Goal: Information Seeking & Learning: Learn about a topic

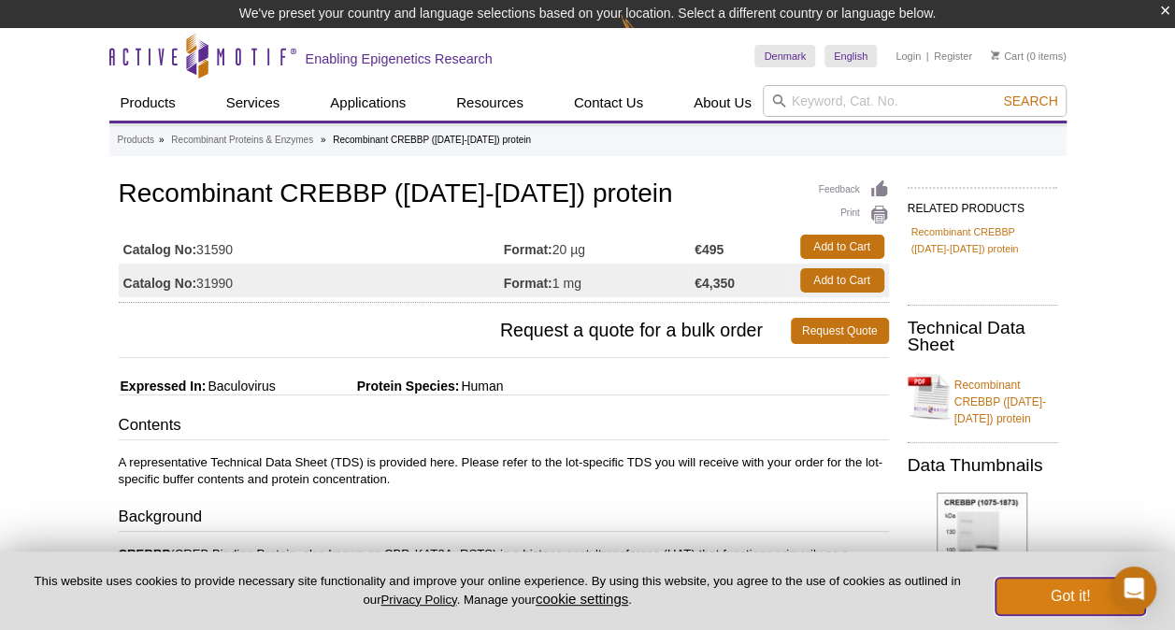
click at [1078, 586] on button "Got it!" at bounding box center [1071, 596] width 150 height 37
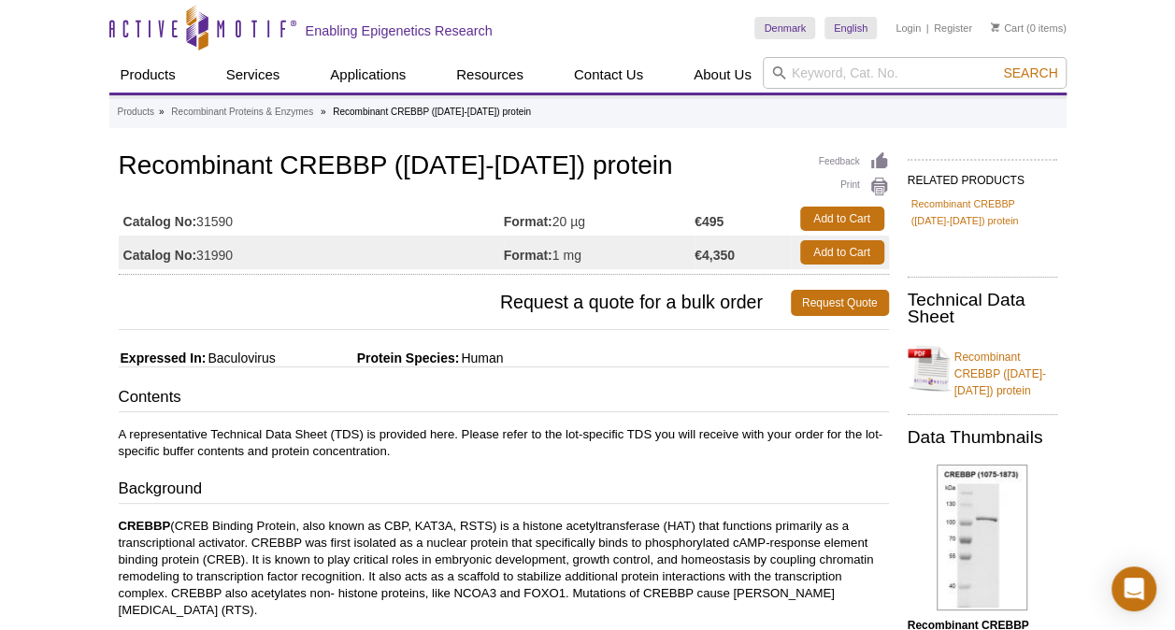
scroll to position [187, 0]
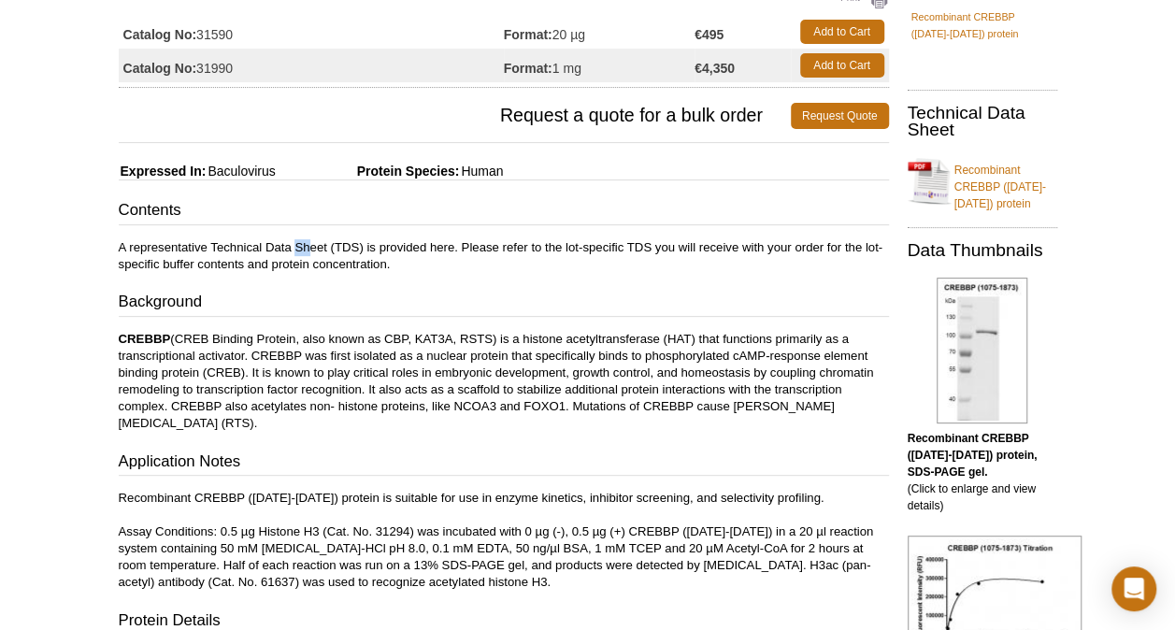
drag, startPoint x: 295, startPoint y: 251, endPoint x: 311, endPoint y: 251, distance: 15.9
click at [311, 251] on p "A representative Technical Data Sheet (TDS) is provided here. Please refer to t…" at bounding box center [504, 256] width 770 height 34
drag, startPoint x: 311, startPoint y: 251, endPoint x: 273, endPoint y: 312, distance: 72.6
click at [269, 333] on p "CREBBP (CREB Binding Protein, also known as CBP, KAT3A, RSTS) is a histone acet…" at bounding box center [504, 381] width 770 height 101
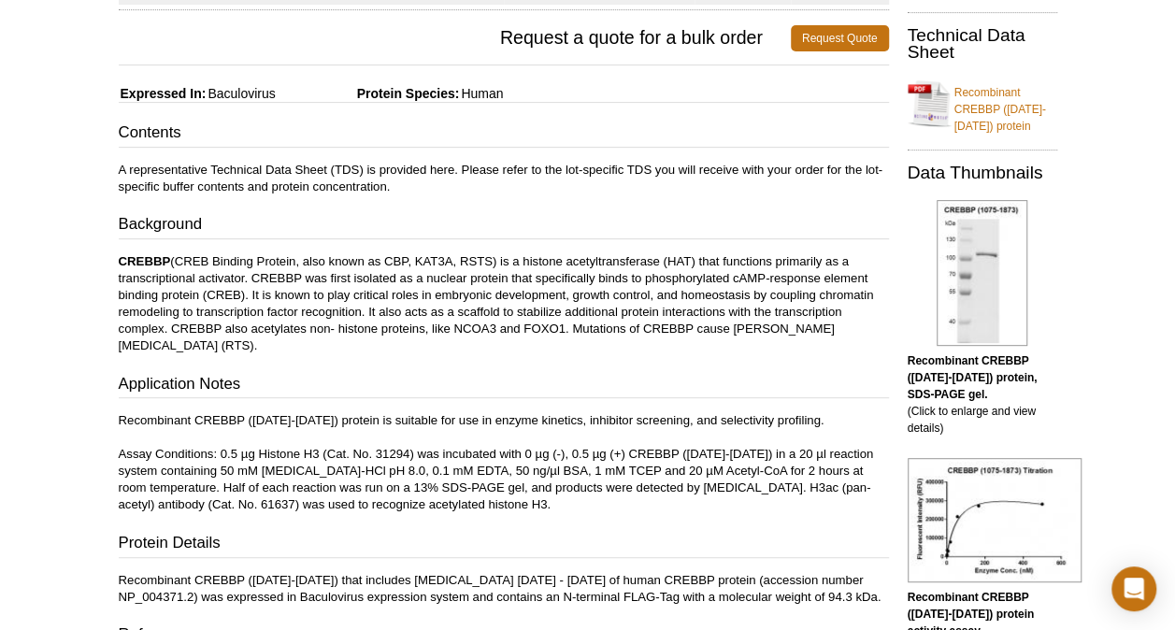
scroll to position [374, 0]
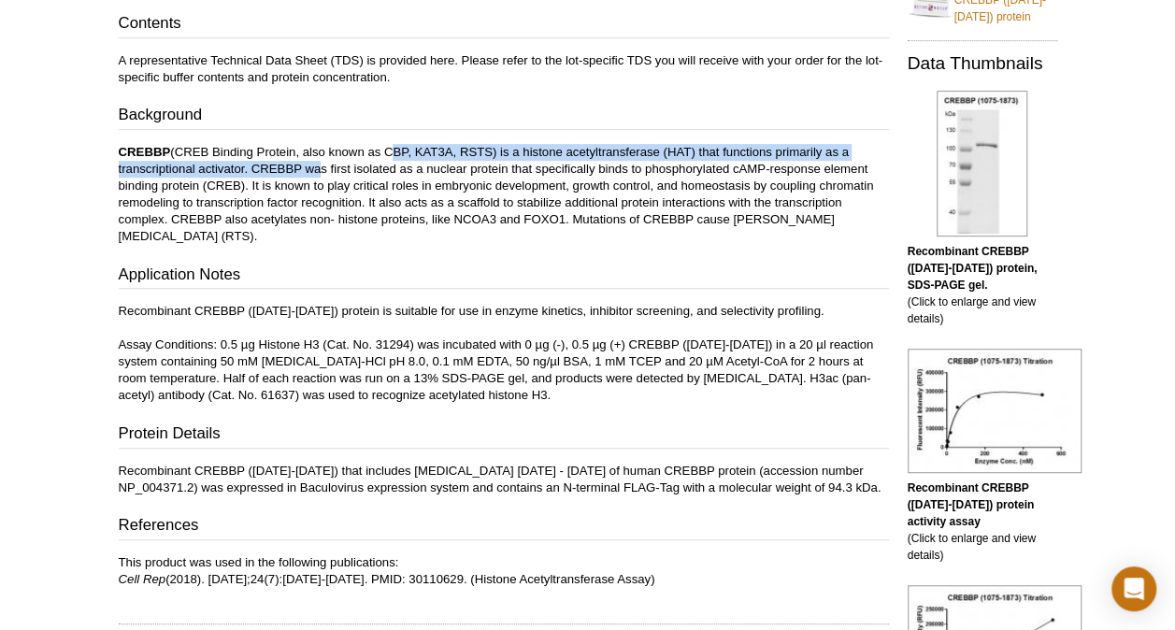
drag, startPoint x: 390, startPoint y: 143, endPoint x: 314, endPoint y: 176, distance: 82.5
click at [314, 176] on p "CREBBP (CREB Binding Protein, also known as CBP, KAT3A, RSTS) is a histone acet…" at bounding box center [504, 194] width 770 height 101
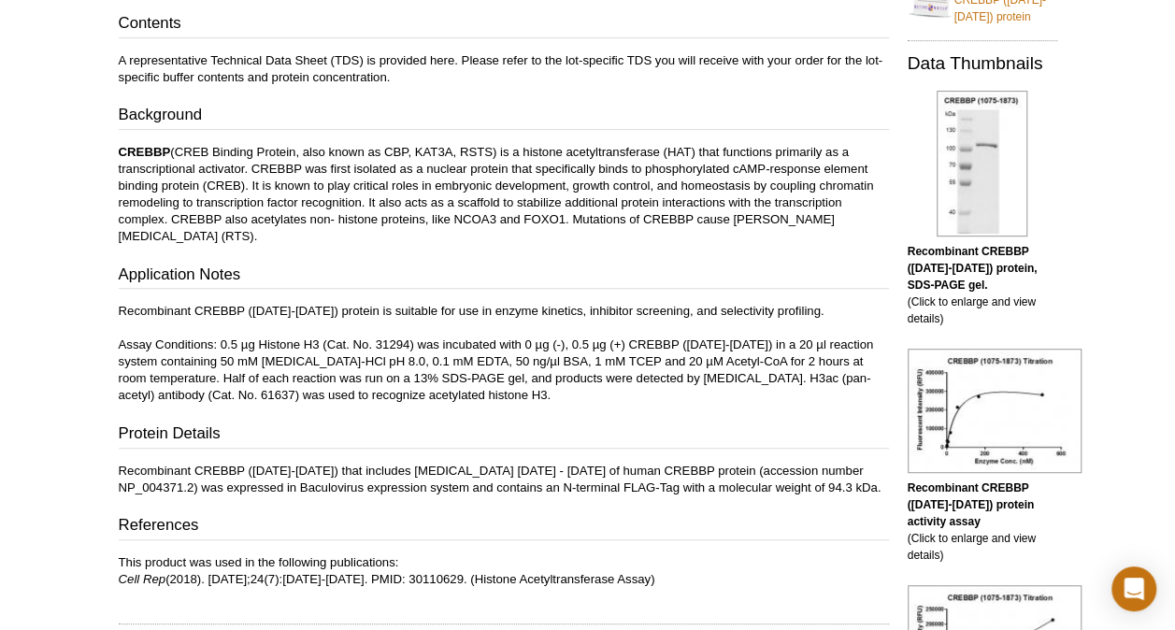
drag, startPoint x: 314, startPoint y: 176, endPoint x: 303, endPoint y: 190, distance: 18.0
click at [303, 190] on p "CREBBP (CREB Binding Protein, also known as CBP, KAT3A, RSTS) is a histone acet…" at bounding box center [504, 194] width 770 height 101
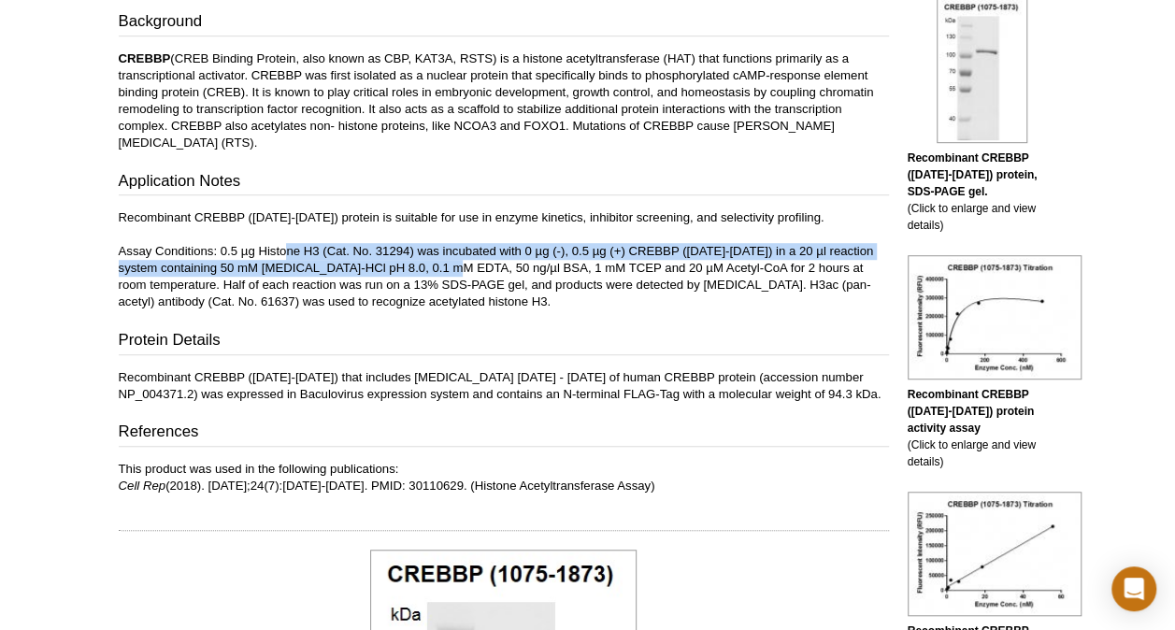
drag, startPoint x: 286, startPoint y: 252, endPoint x: 471, endPoint y: 263, distance: 185.4
click at [471, 263] on p "Recombinant CREBBP ([DATE]-[DATE]) protein is suitable for use in enzyme kineti…" at bounding box center [504, 259] width 770 height 101
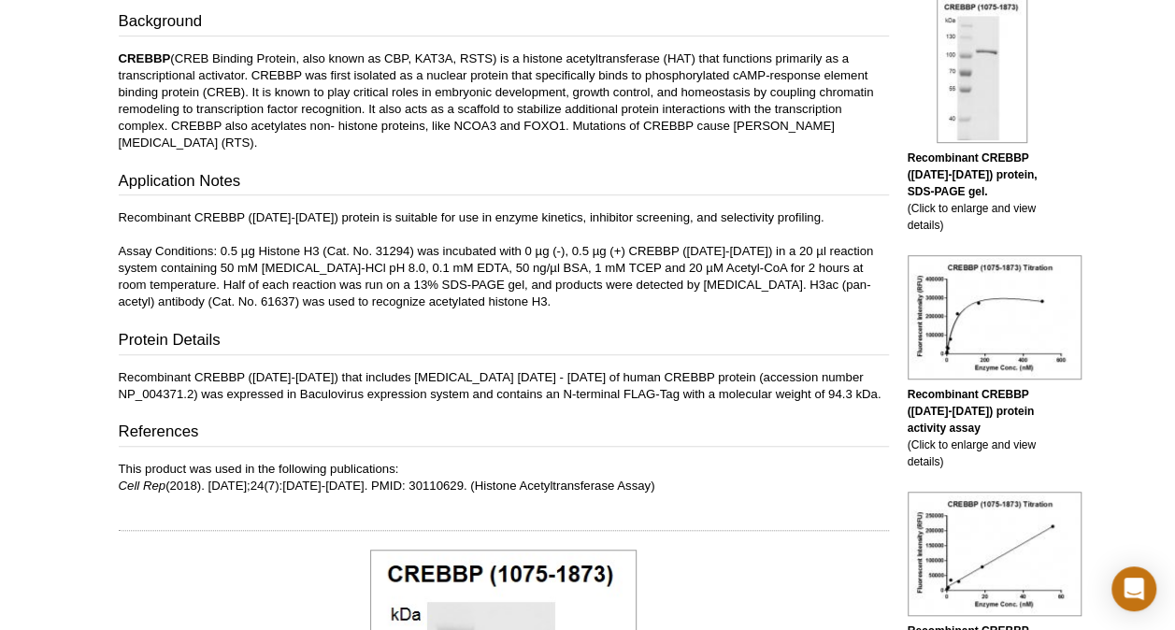
drag, startPoint x: 471, startPoint y: 263, endPoint x: 443, endPoint y: 300, distance: 46.7
click at [443, 300] on p "Recombinant CREBBP ([DATE]-[DATE]) protein is suitable for use in enzyme kineti…" at bounding box center [504, 259] width 770 height 101
drag, startPoint x: 318, startPoint y: 271, endPoint x: 711, endPoint y: 269, distance: 393.6
click at [711, 269] on p "Recombinant CREBBP ([DATE]-[DATE]) protein is suitable for use in enzyme kineti…" at bounding box center [504, 259] width 770 height 101
drag, startPoint x: 711, startPoint y: 269, endPoint x: 685, endPoint y: 295, distance: 37.0
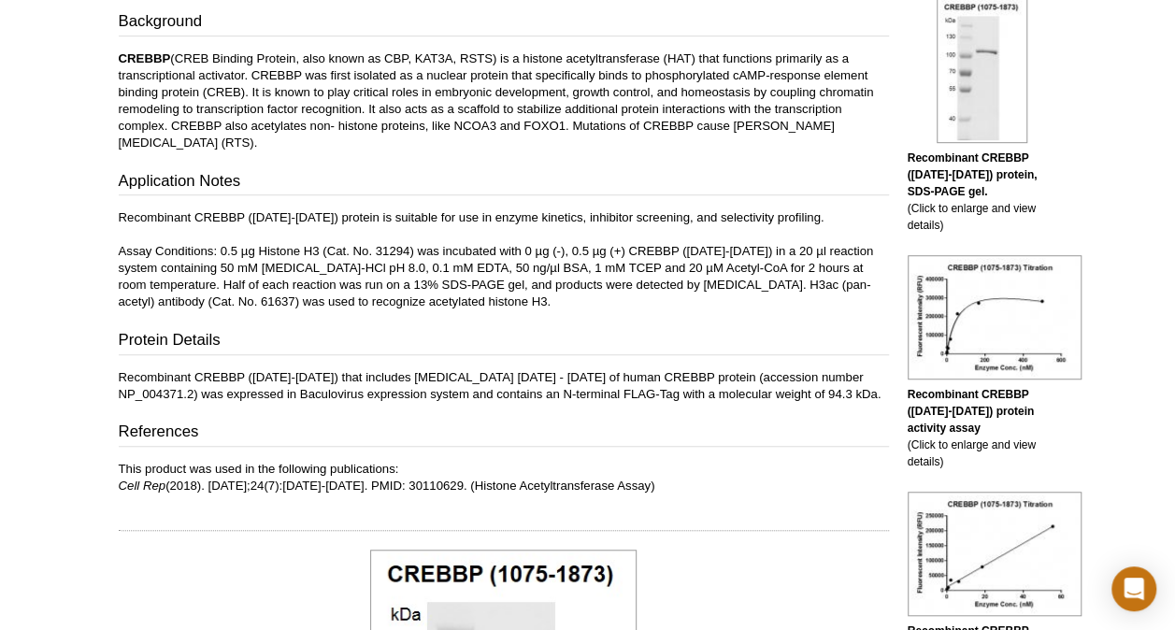
click at [685, 295] on p "Recombinant CREBBP ([DATE]-[DATE]) protein is suitable for use in enzyme kineti…" at bounding box center [504, 259] width 770 height 101
drag, startPoint x: 165, startPoint y: 286, endPoint x: 512, endPoint y: 290, distance: 347.8
click at [512, 290] on p "Recombinant CREBBP ([DATE]-[DATE]) protein is suitable for use in enzyme kineti…" at bounding box center [504, 259] width 770 height 101
drag, startPoint x: 512, startPoint y: 290, endPoint x: 507, endPoint y: 331, distance: 41.5
click at [507, 331] on h3 "Protein Details" at bounding box center [504, 342] width 770 height 26
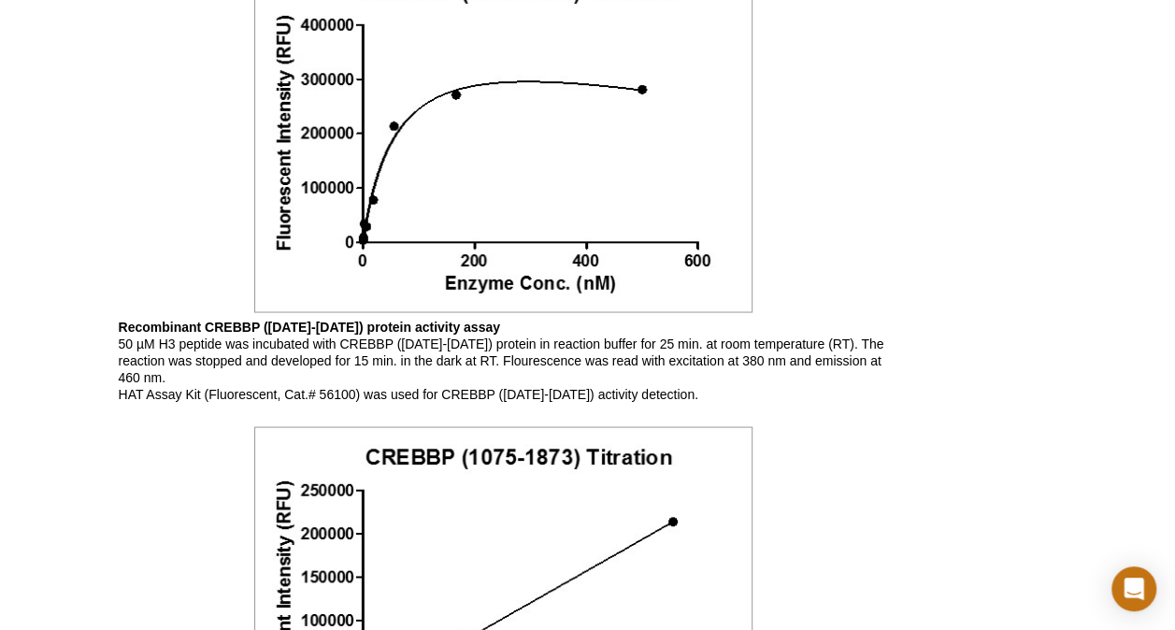
scroll to position [935, 0]
